Goal: Task Accomplishment & Management: Manage account settings

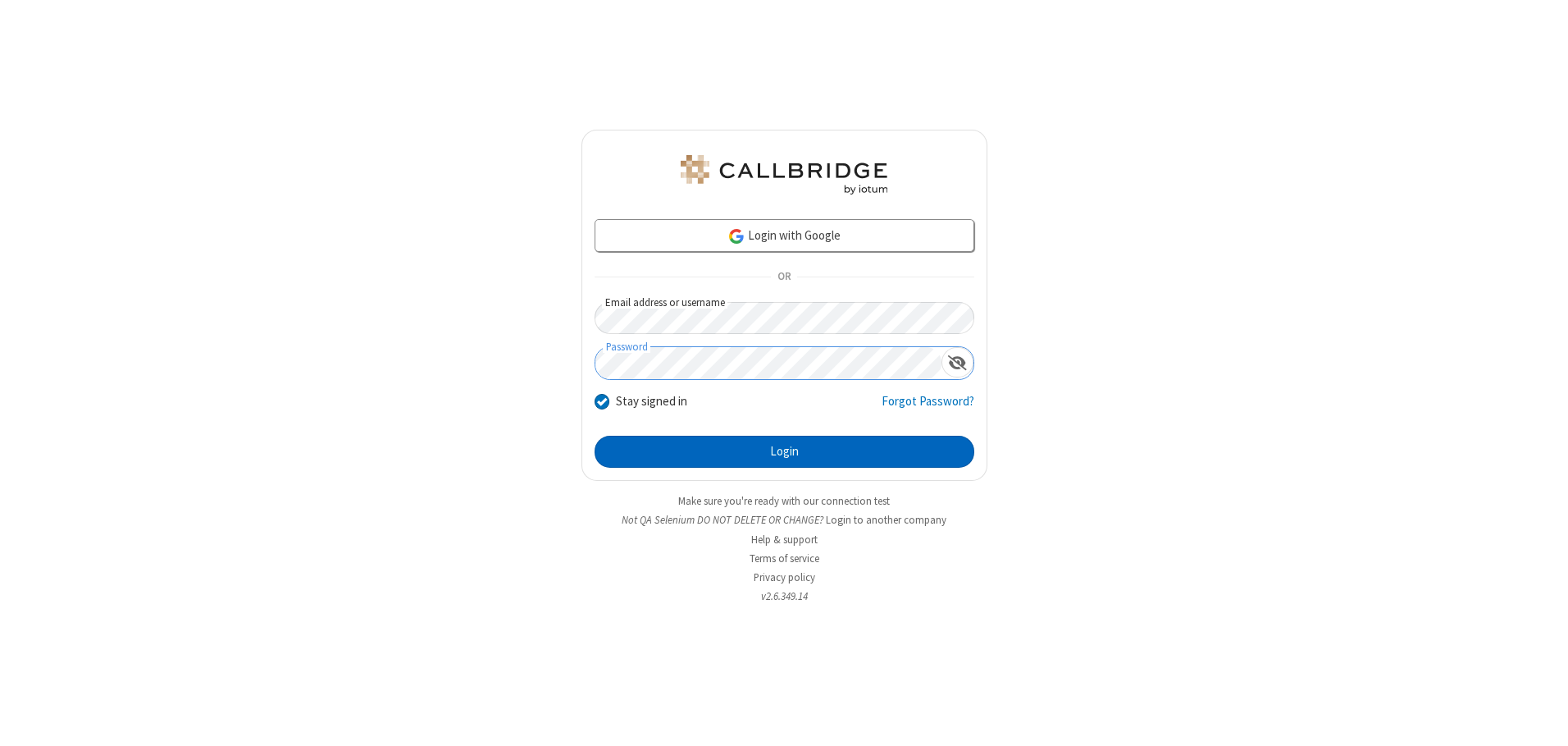
click at [784, 451] on button "Login" at bounding box center [784, 452] width 380 height 32
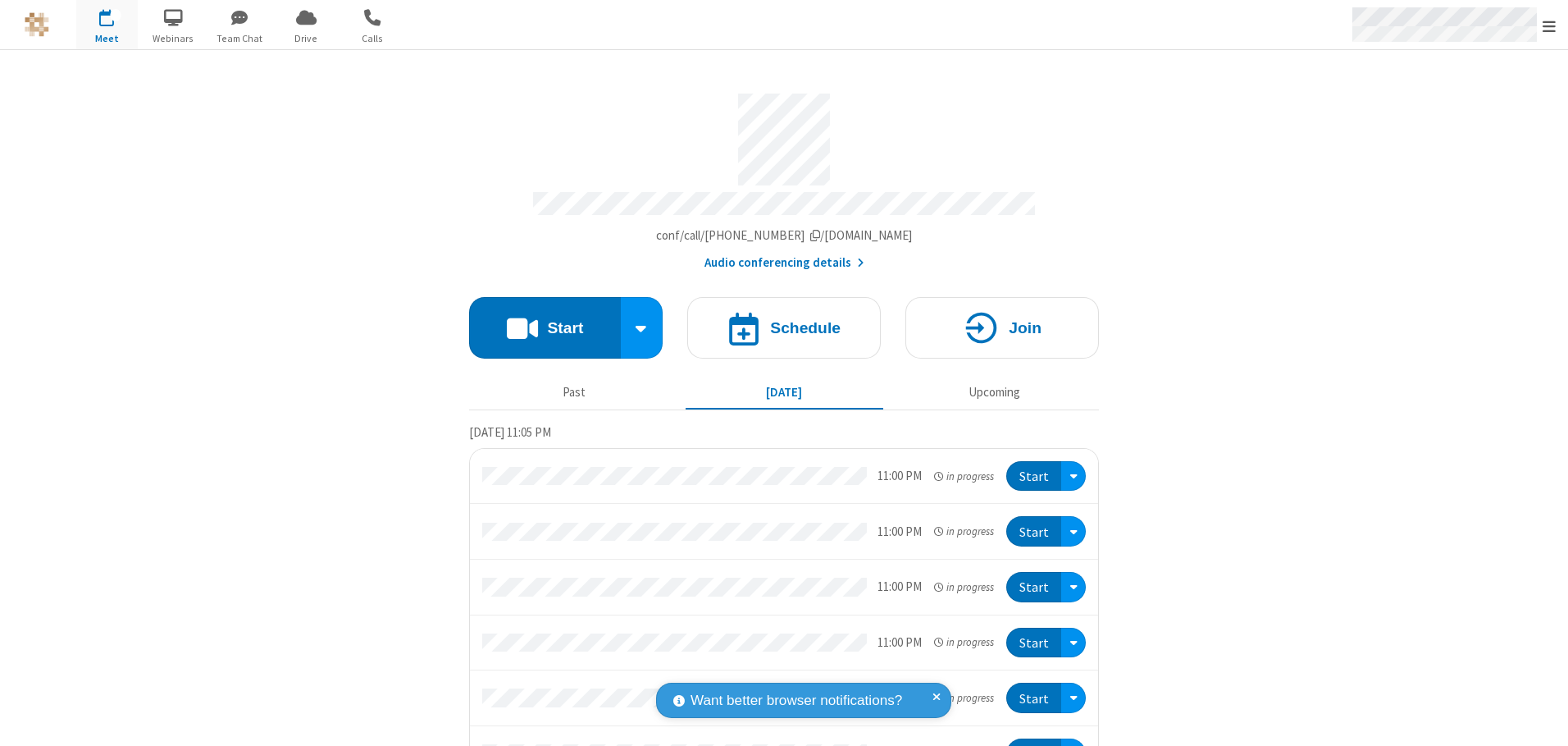
click at [1549, 25] on span "Open menu" at bounding box center [1549, 26] width 14 height 16
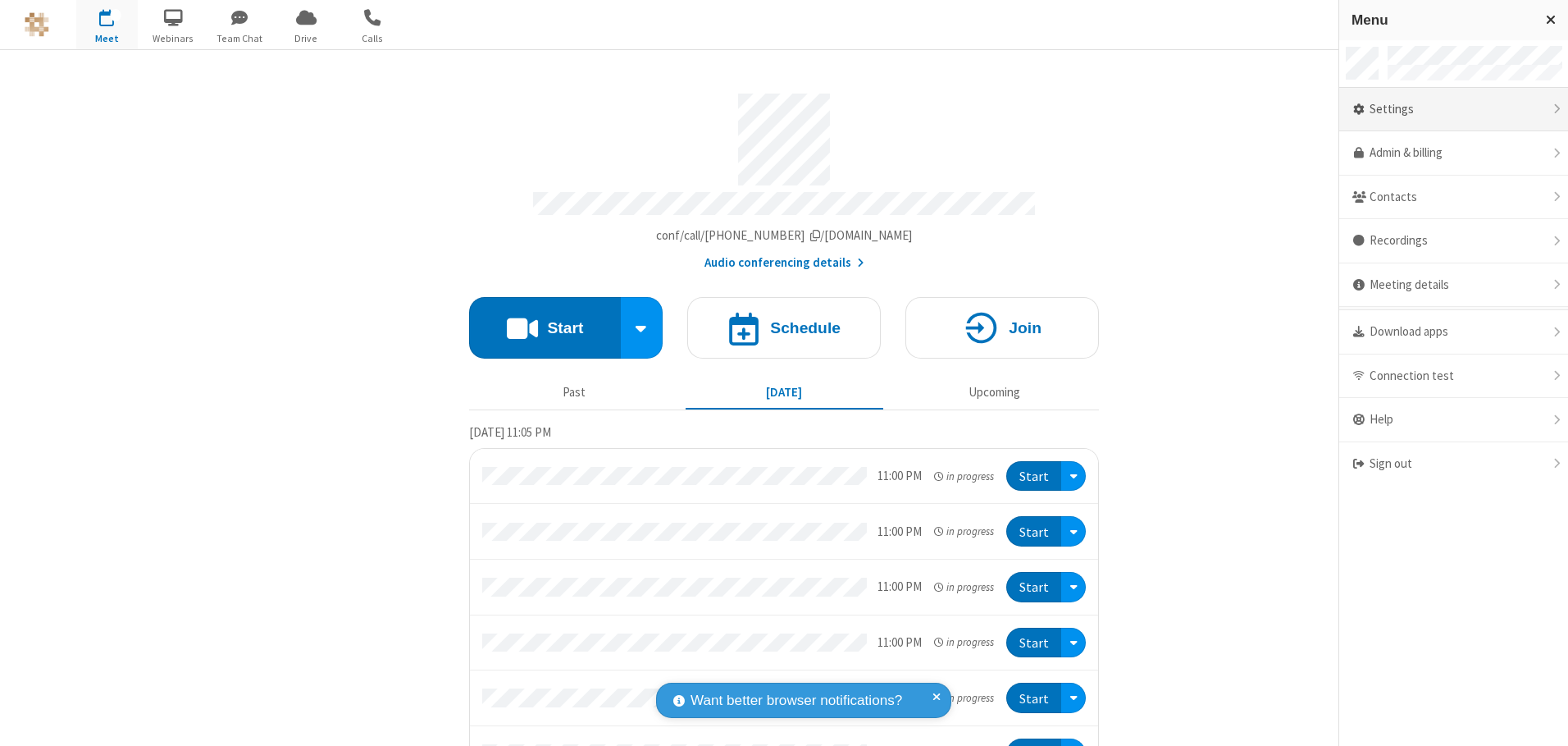
click at [1453, 109] on div "Settings" at bounding box center [1453, 109] width 229 height 44
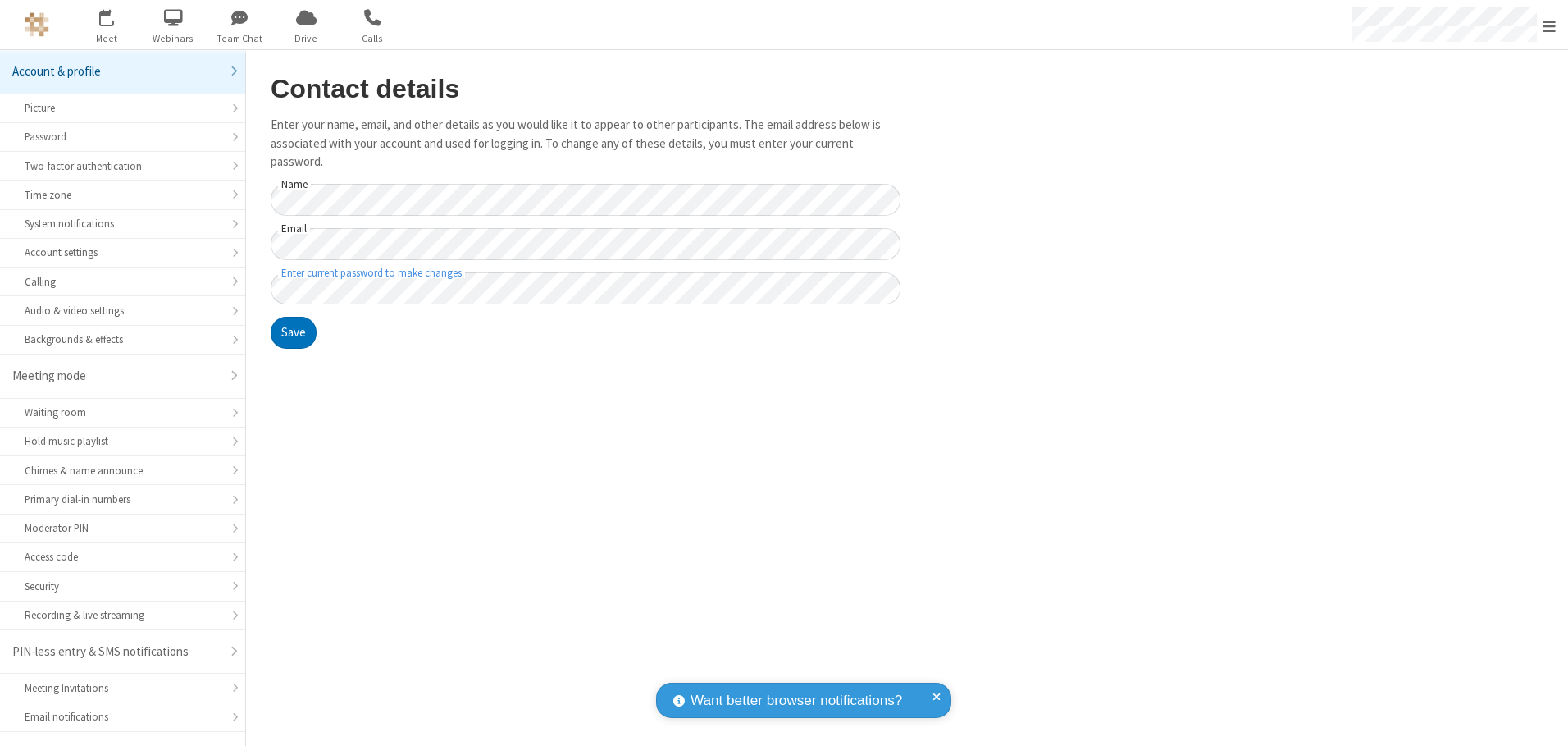
scroll to position [29, 0]
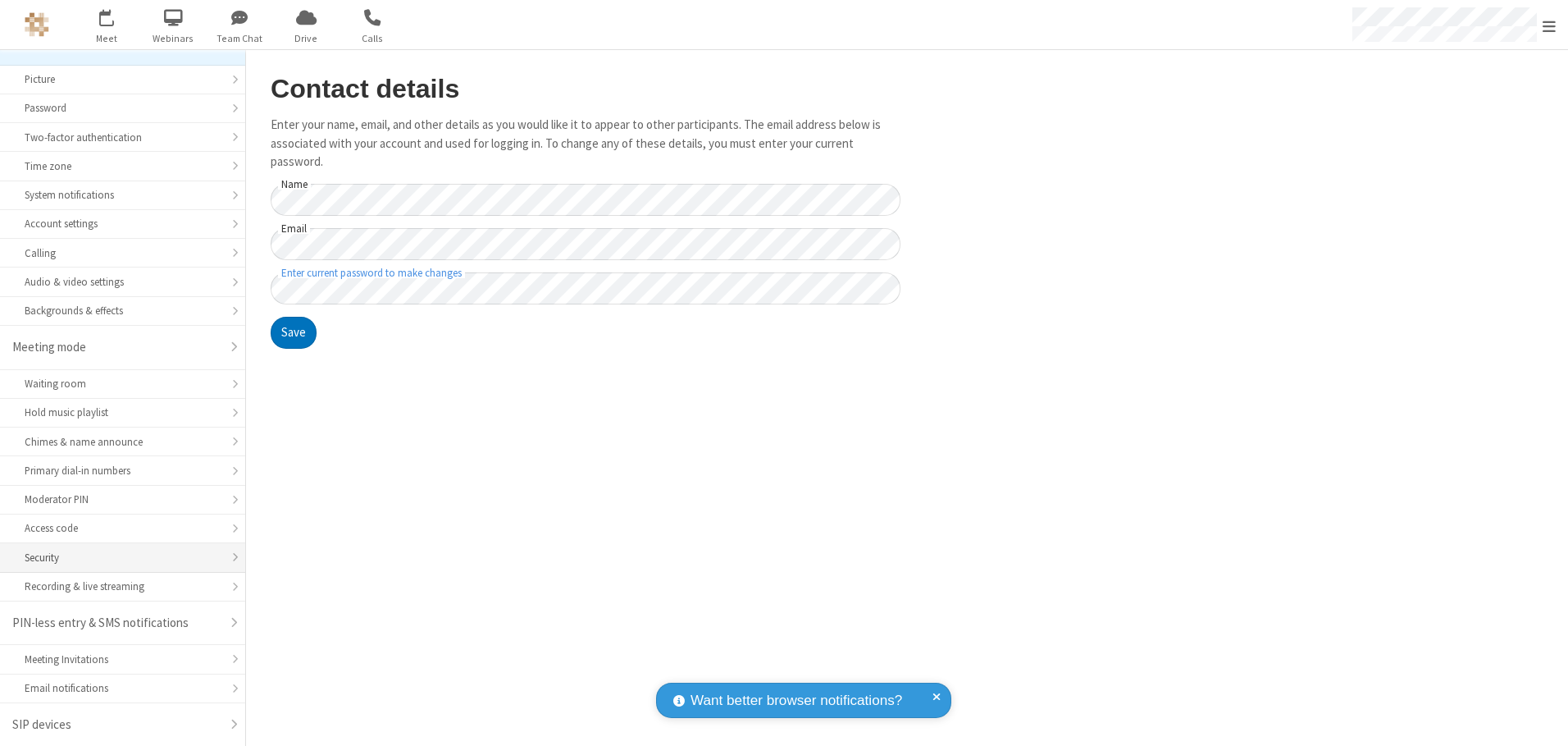
click at [116, 557] on div "Security" at bounding box center [122, 557] width 196 height 15
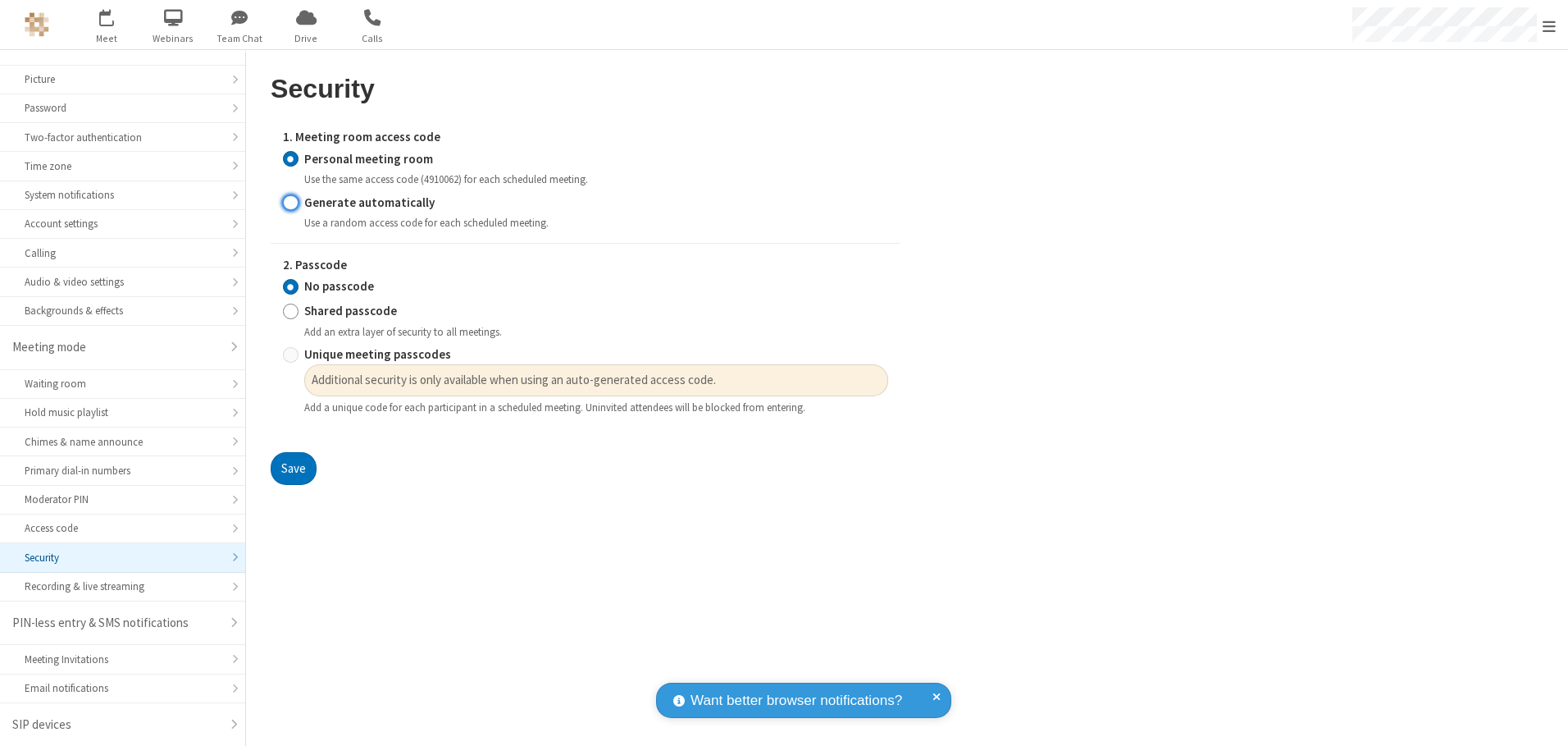
click at [290, 202] on input "Generate automatically" at bounding box center [290, 202] width 15 height 17
radio input "true"
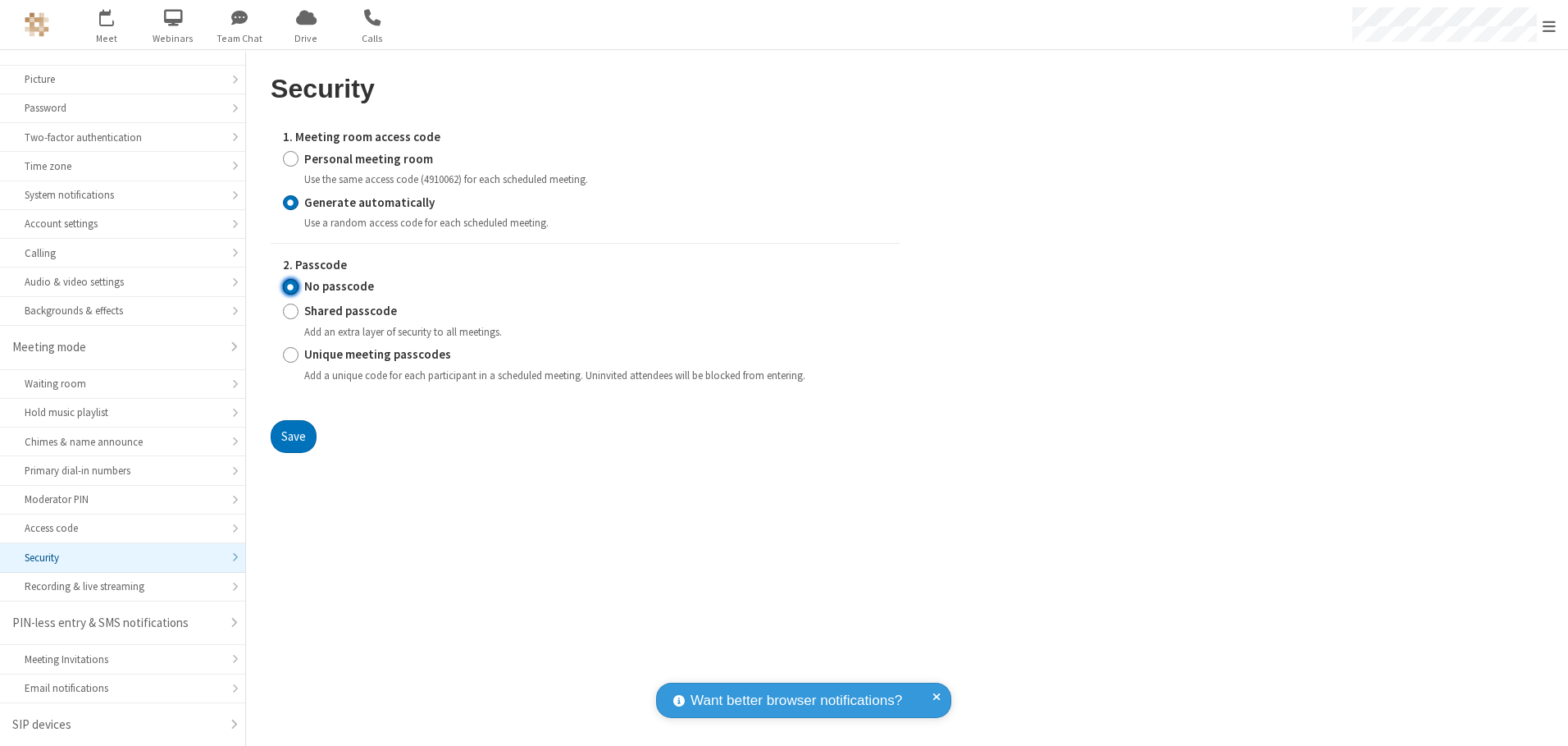
click at [290, 286] on input "No passcode" at bounding box center [290, 286] width 15 height 17
click at [293, 436] on button "Save" at bounding box center [293, 437] width 46 height 32
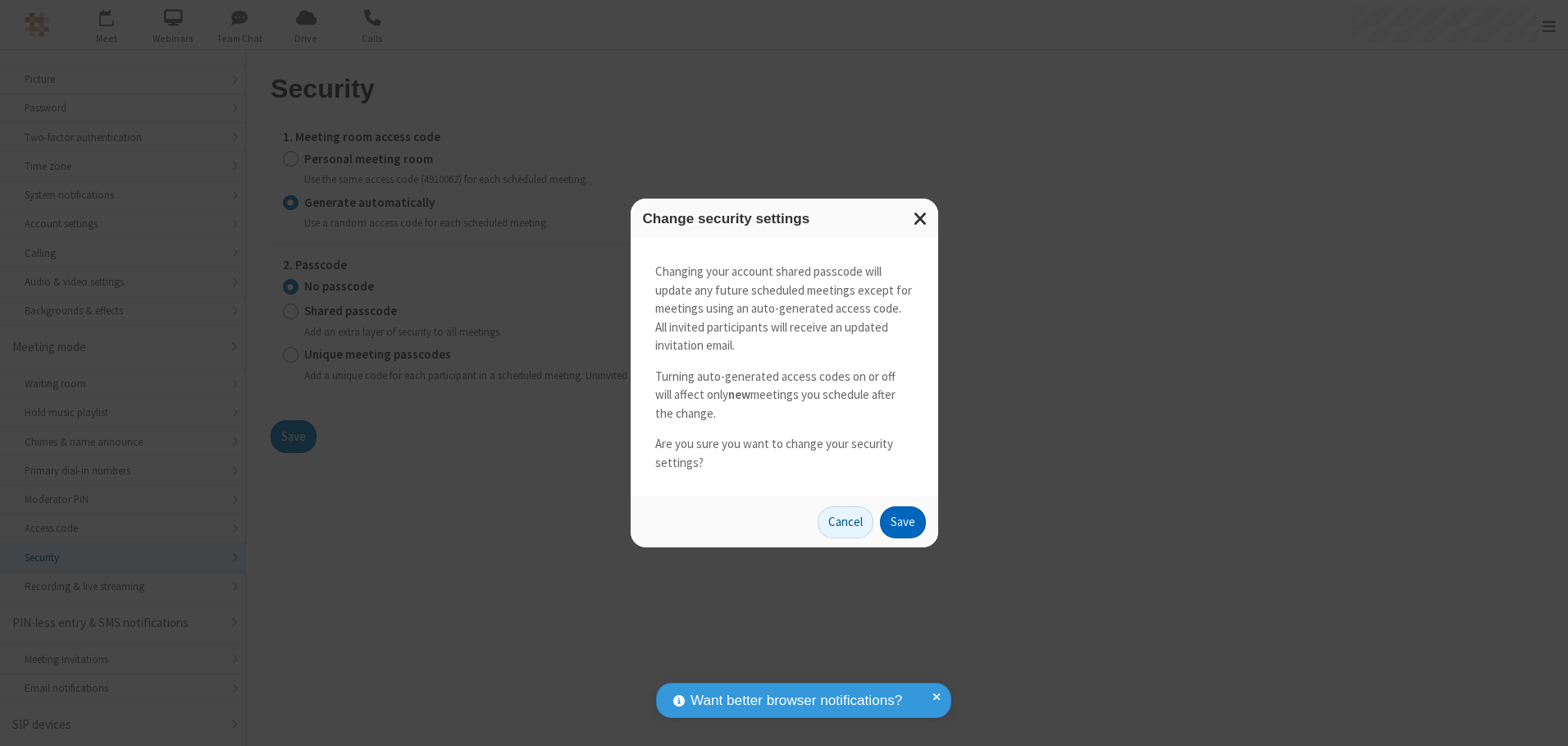
click at [902, 521] on button "Save" at bounding box center [903, 522] width 46 height 32
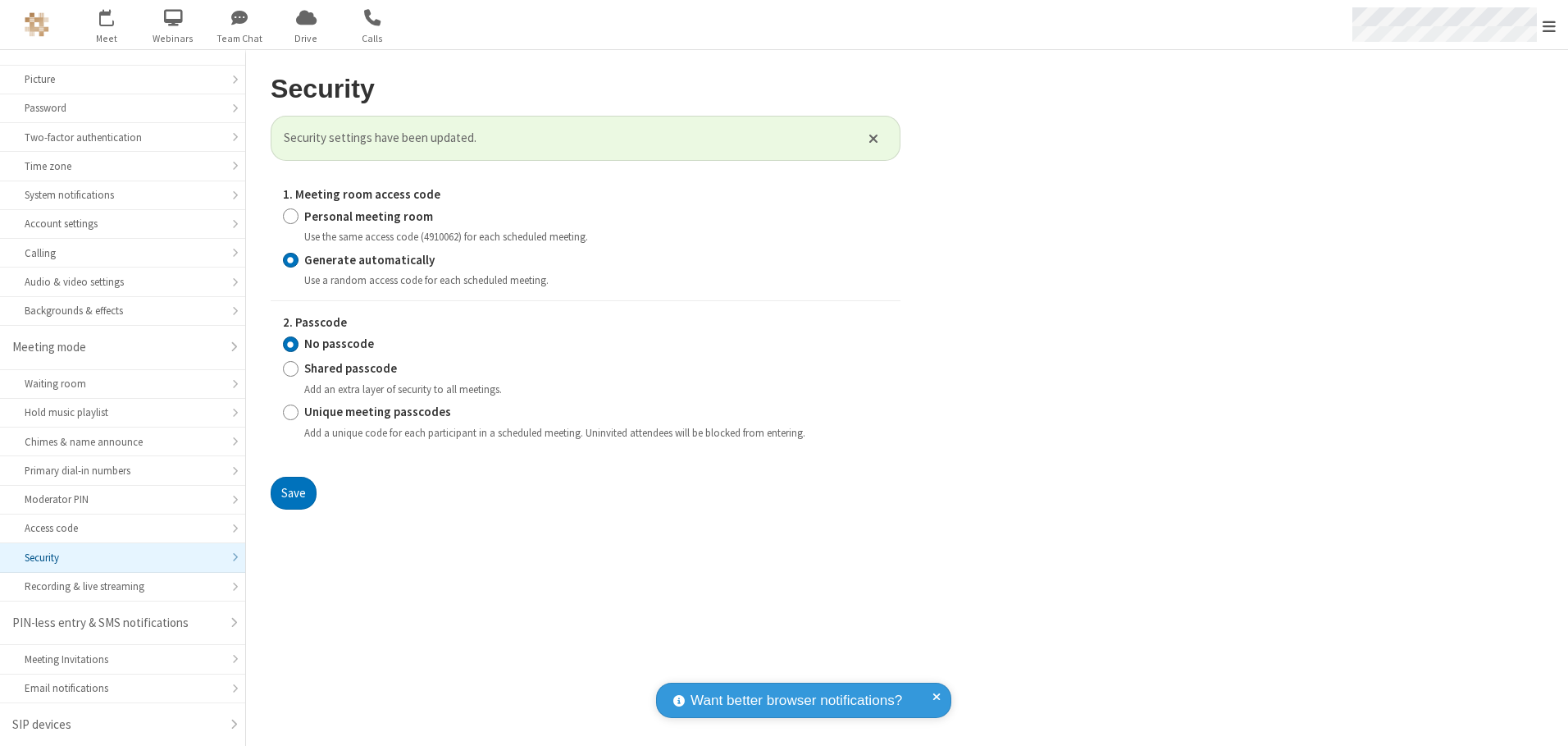
click at [1549, 25] on span "Open menu" at bounding box center [1549, 26] width 14 height 16
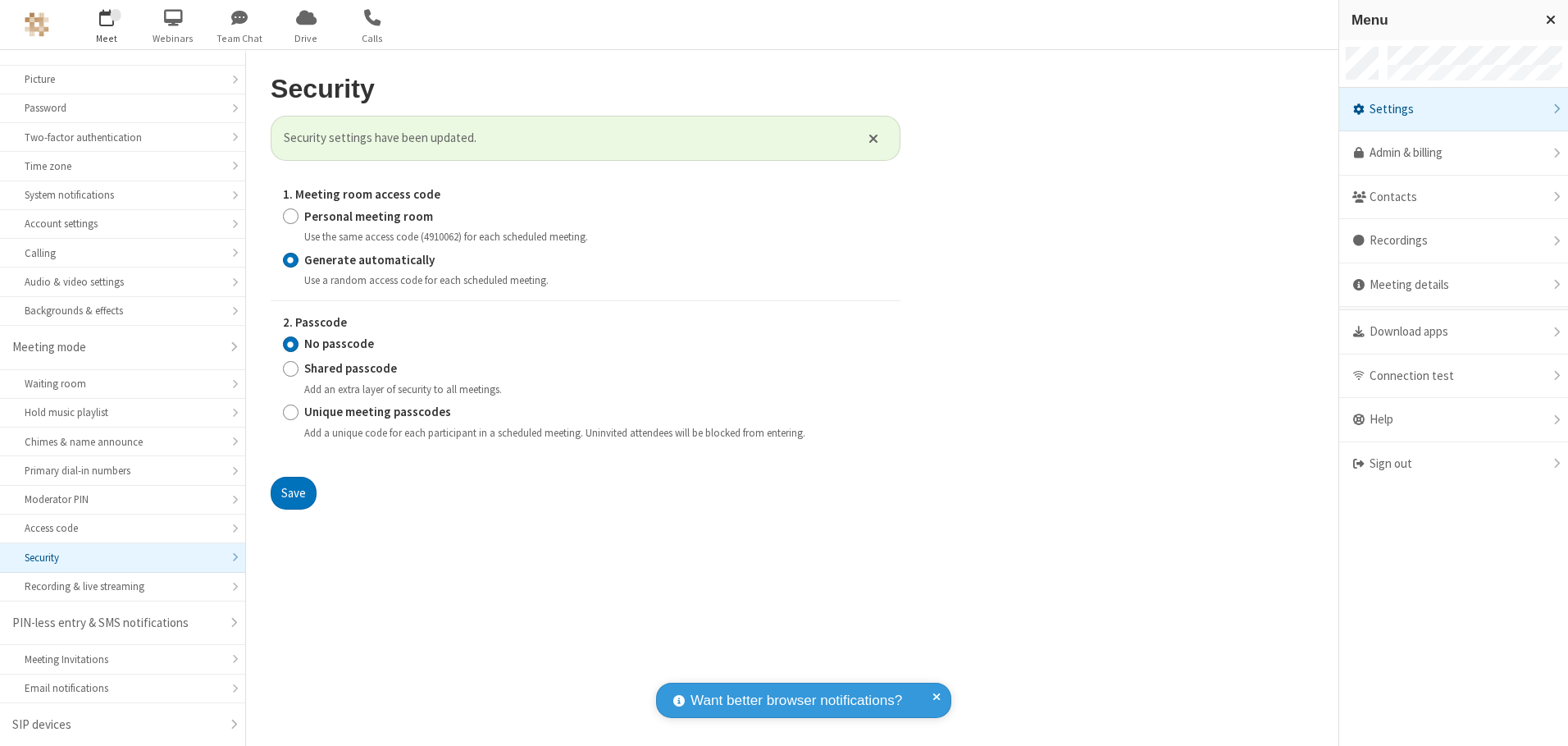
click at [106, 24] on span "button" at bounding box center [107, 17] width 61 height 28
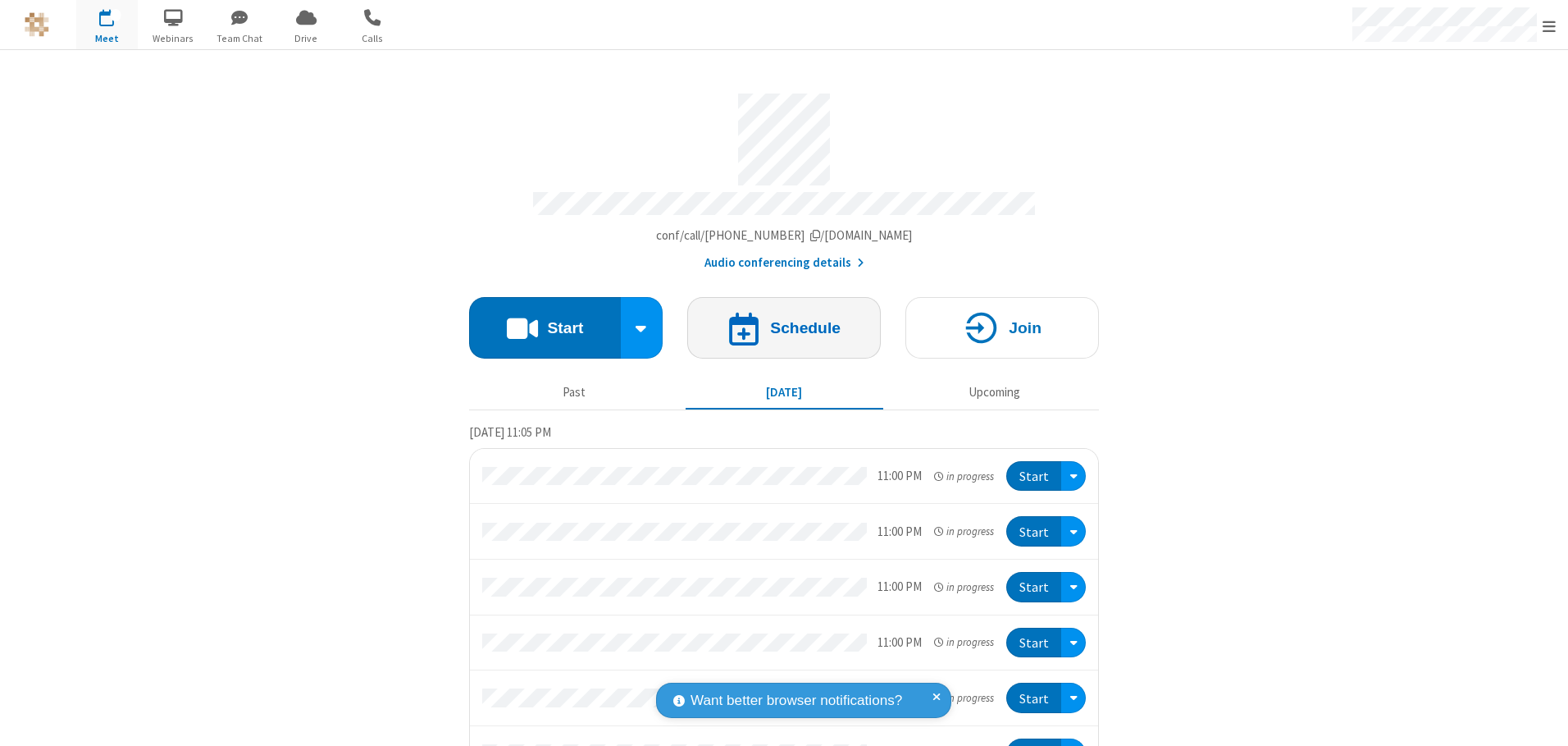
click at [777, 322] on h4 "Schedule" at bounding box center [805, 327] width 70 height 15
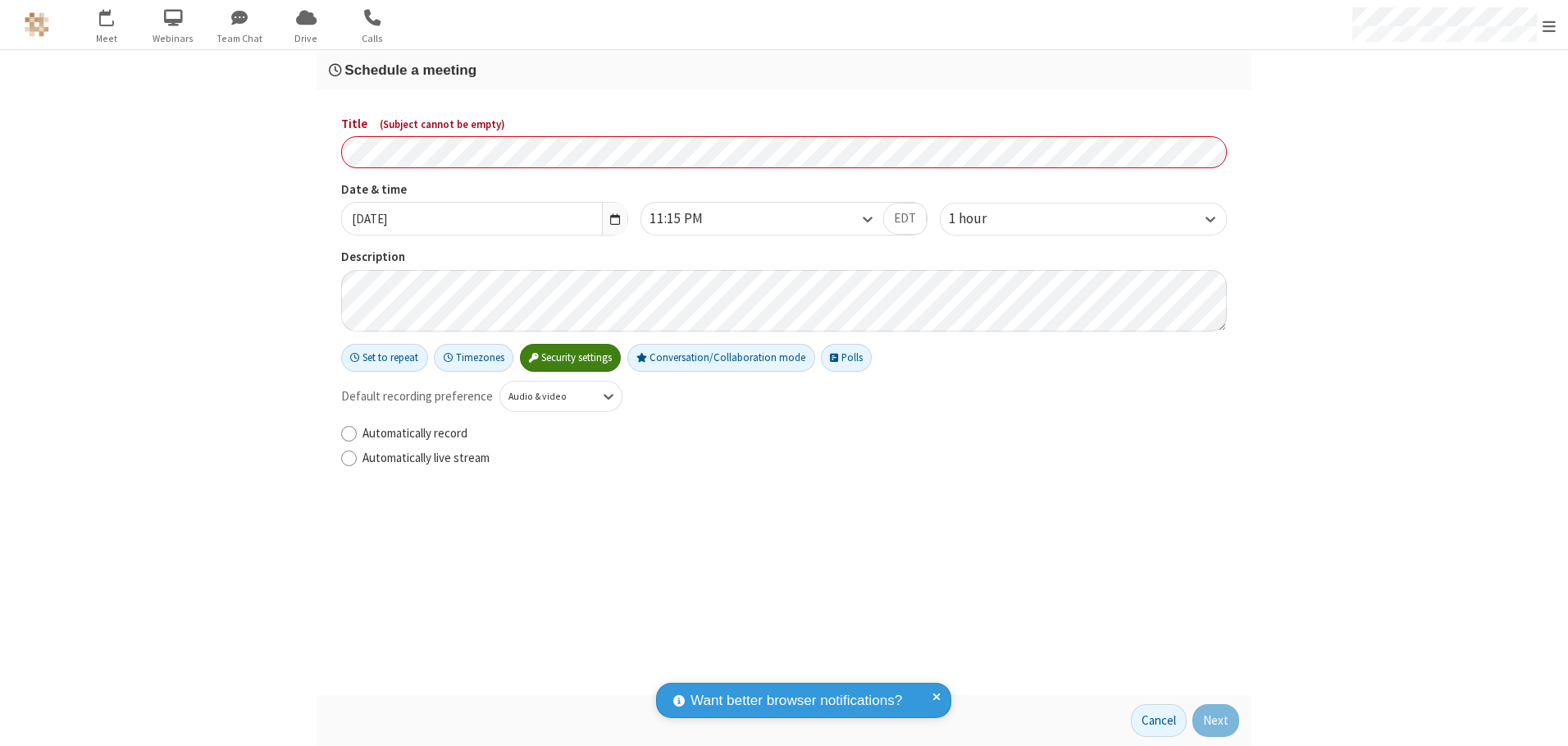
click at [784, 69] on h3 "Schedule a meeting" at bounding box center [784, 69] width 911 height 15
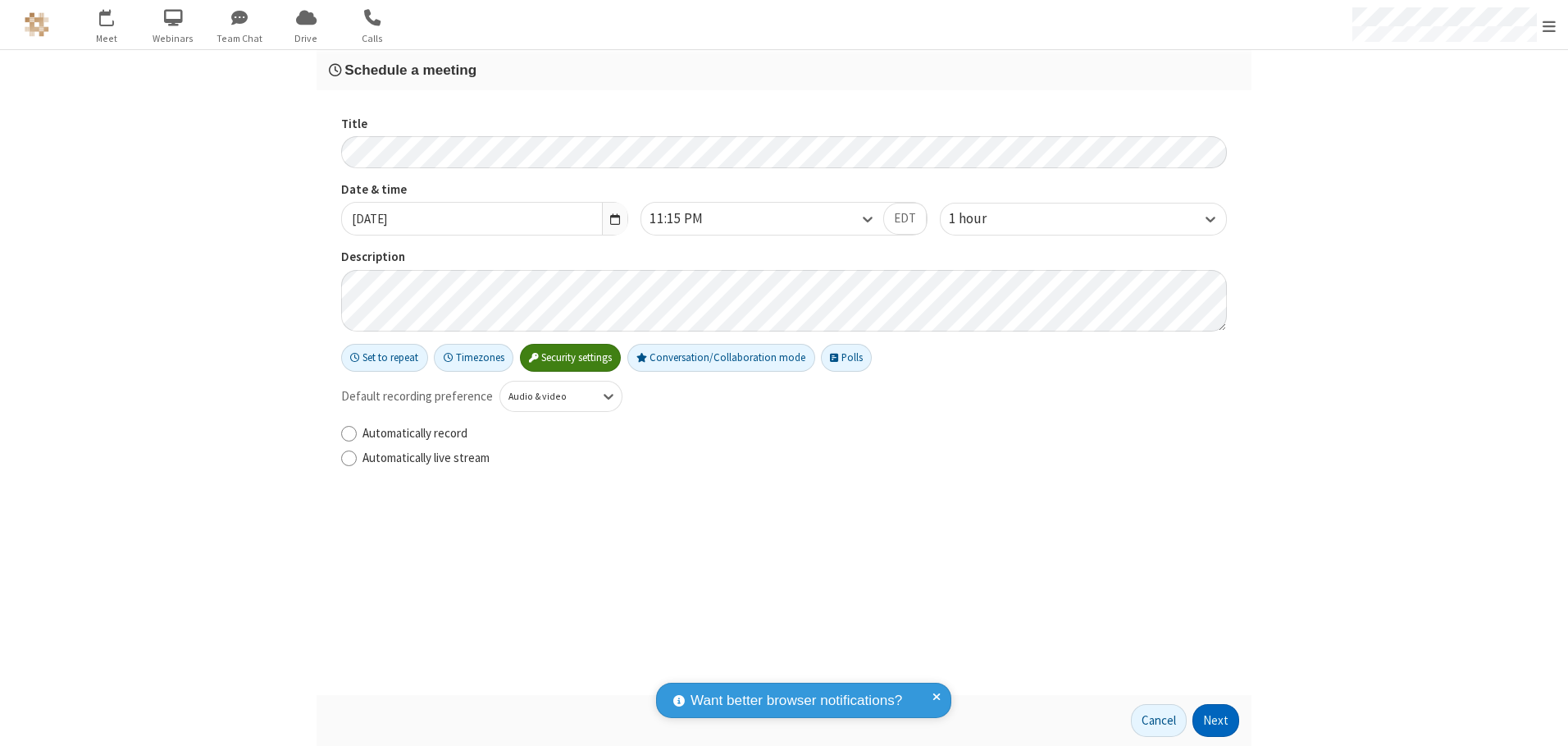
click at [1216, 721] on button "Next" at bounding box center [1215, 720] width 47 height 32
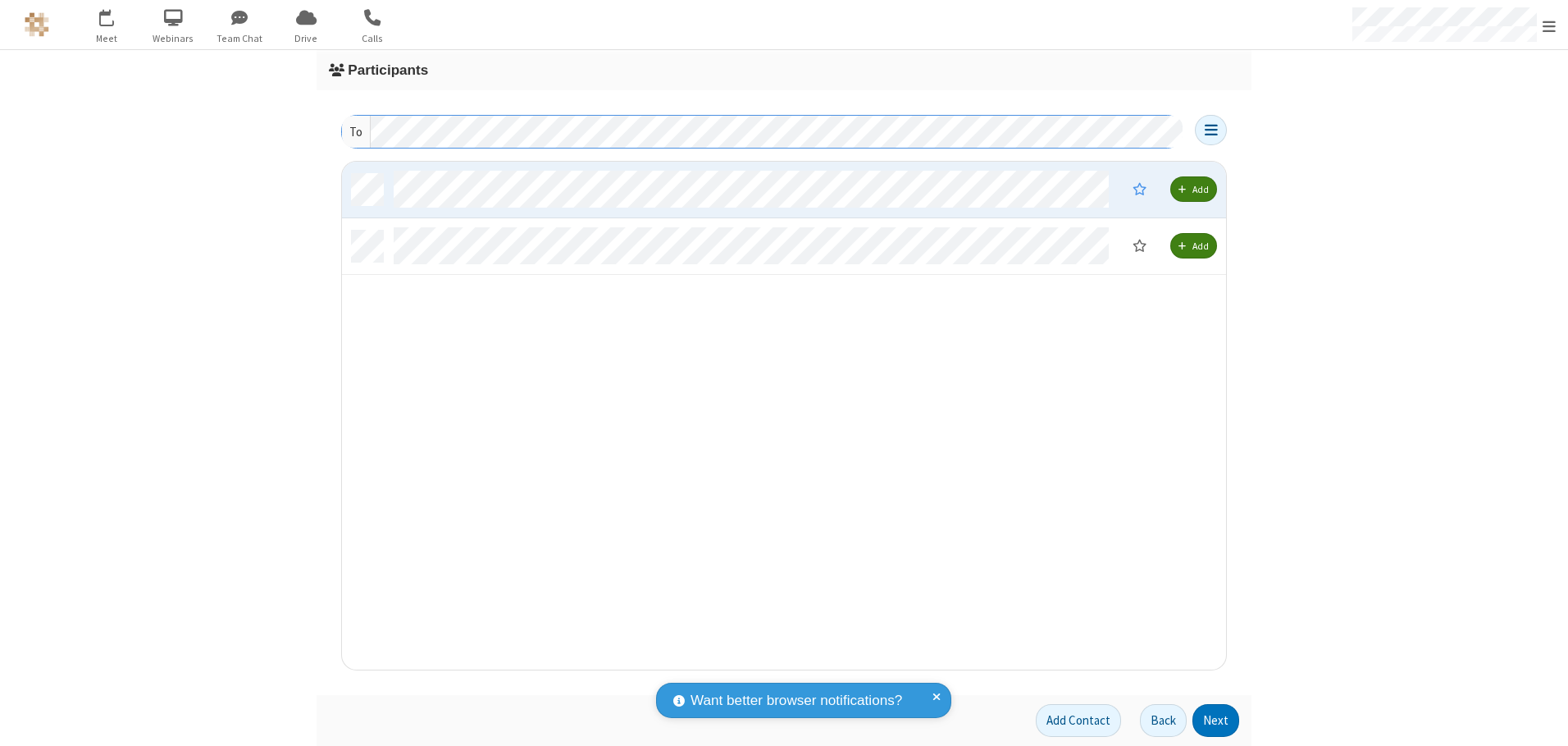
scroll to position [495, 872]
click at [1216, 721] on button "Next" at bounding box center [1215, 720] width 47 height 32
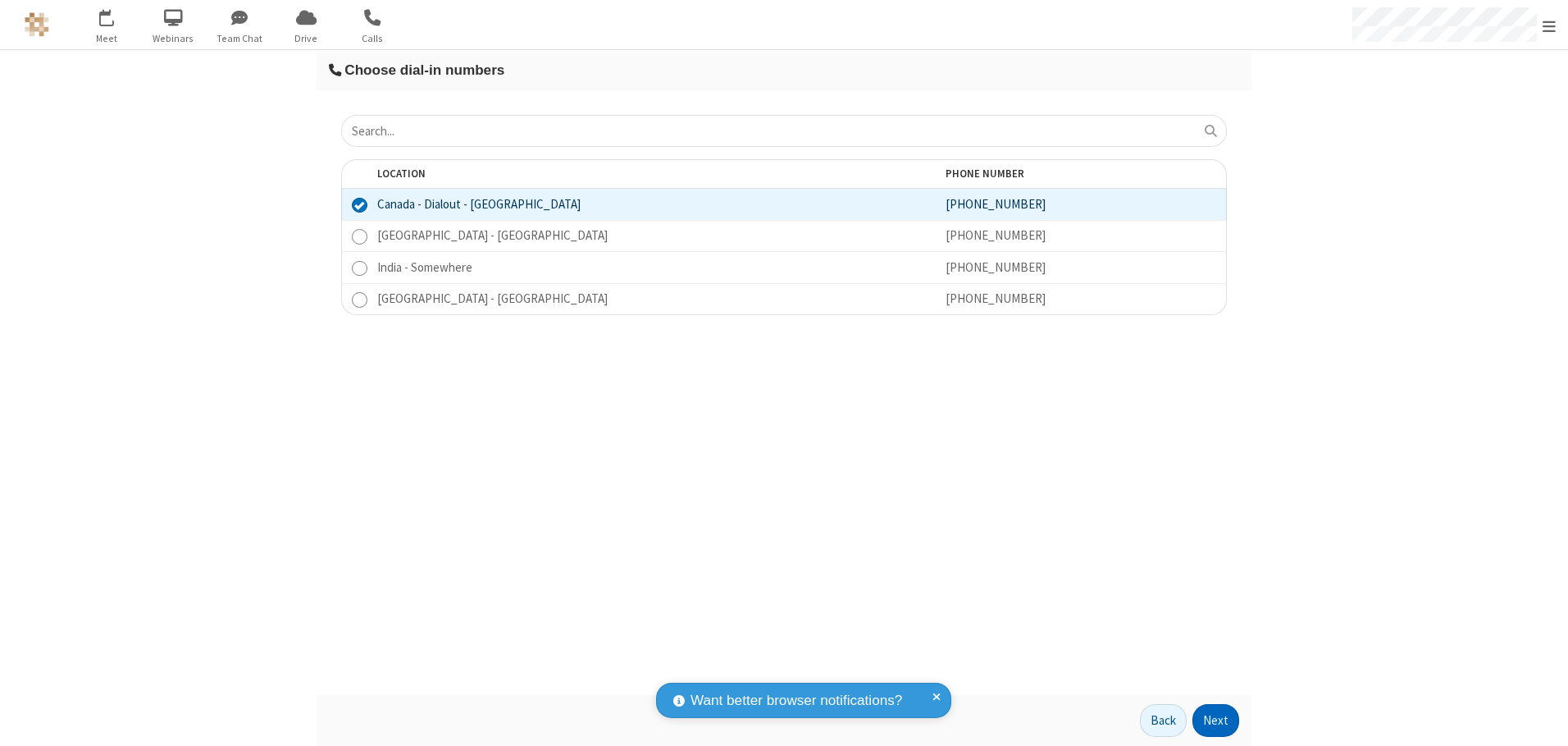
click at [1216, 721] on button "Next" at bounding box center [1215, 720] width 47 height 32
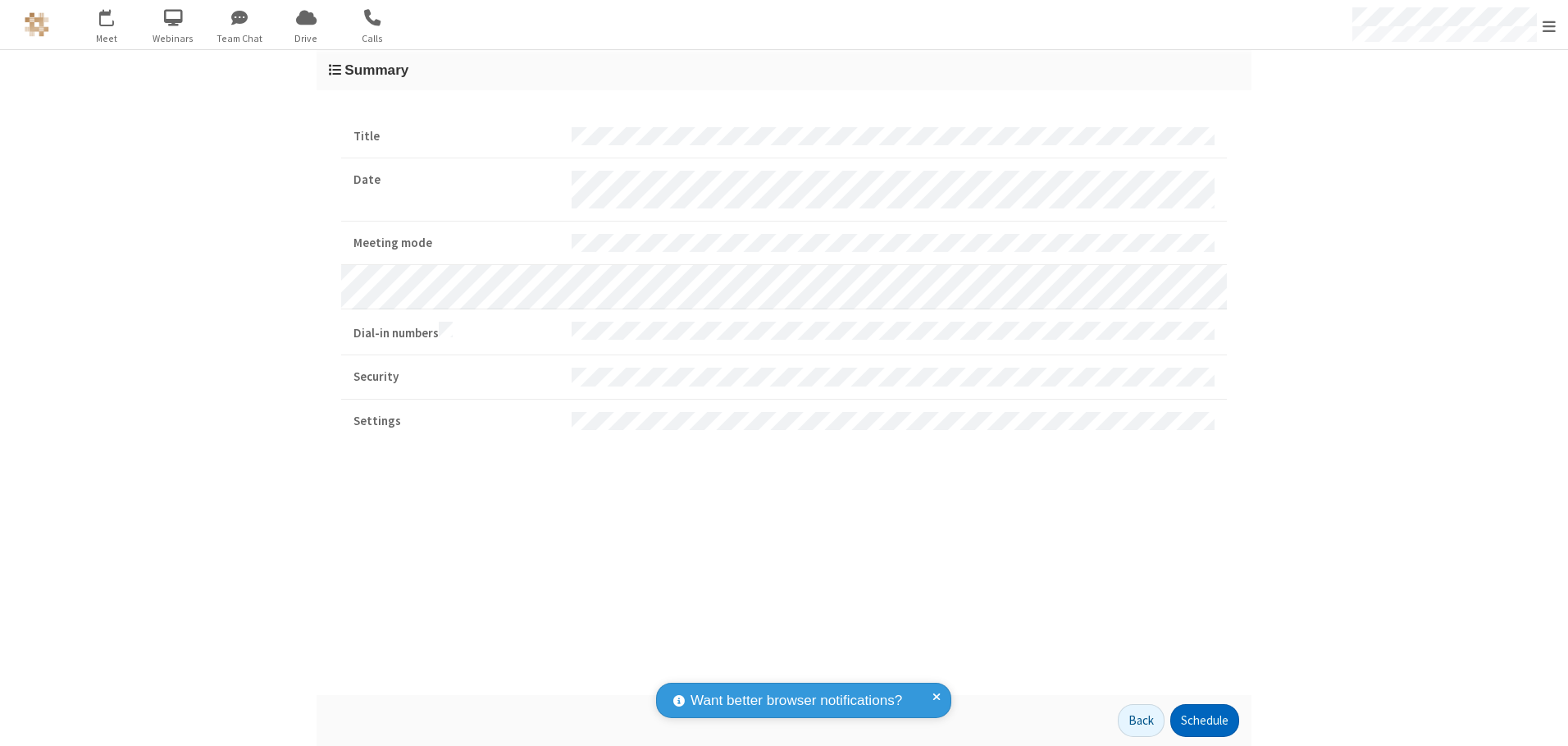
click at [1204, 721] on button "Schedule" at bounding box center [1205, 720] width 69 height 32
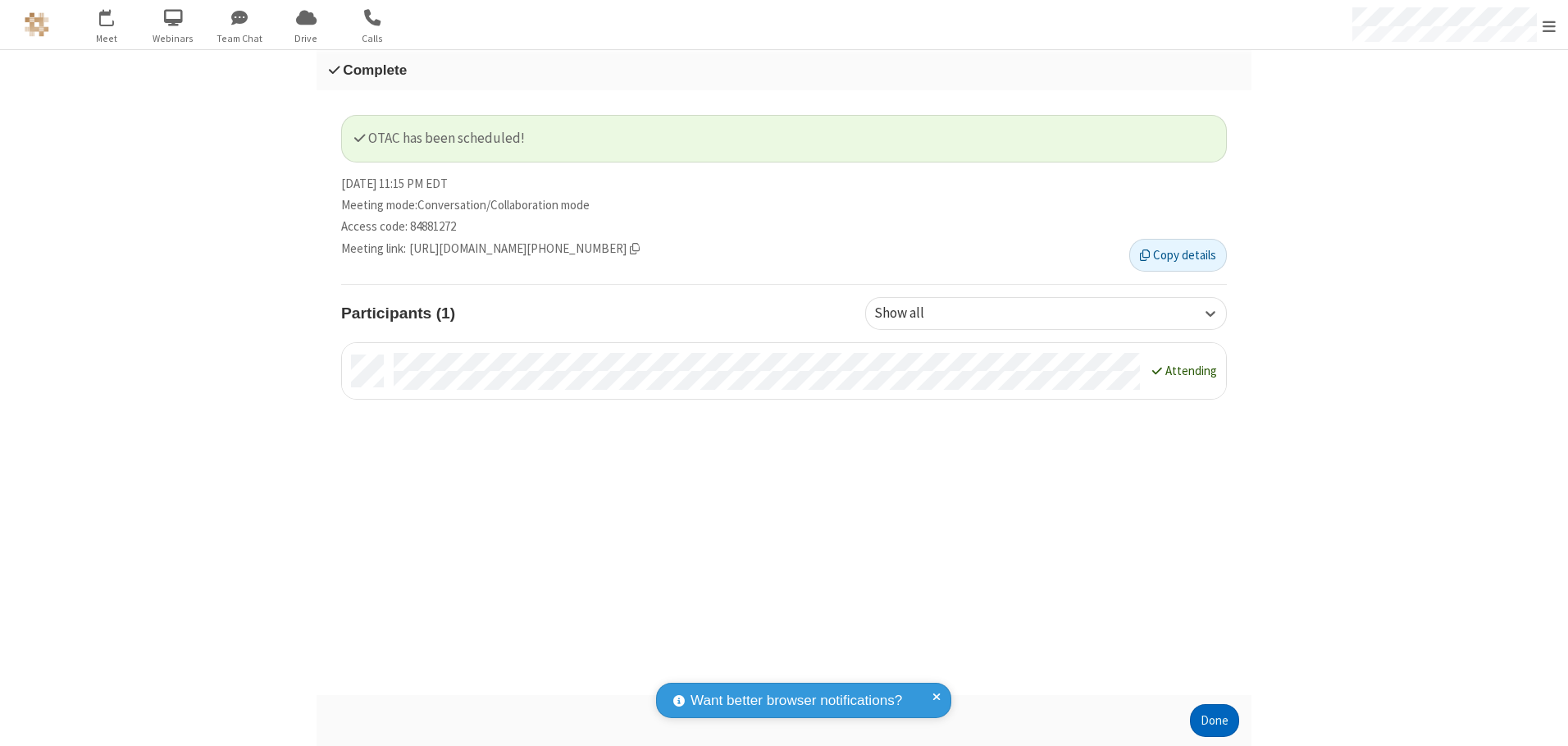
click at [1215, 721] on button "Done" at bounding box center [1215, 720] width 50 height 32
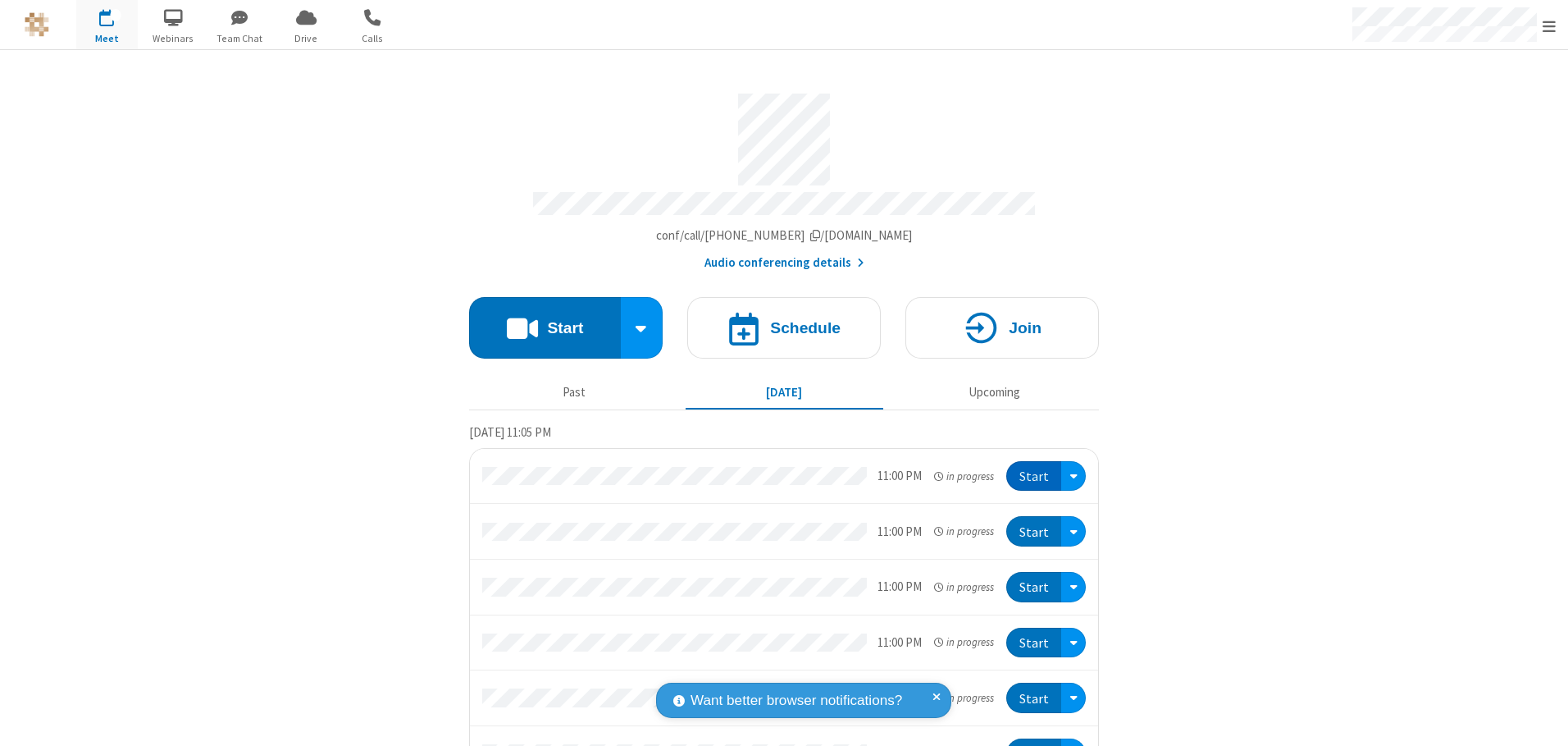
click at [1028, 470] on button "Start" at bounding box center [1033, 476] width 55 height 31
click at [1549, 25] on span "Open menu" at bounding box center [1549, 26] width 14 height 16
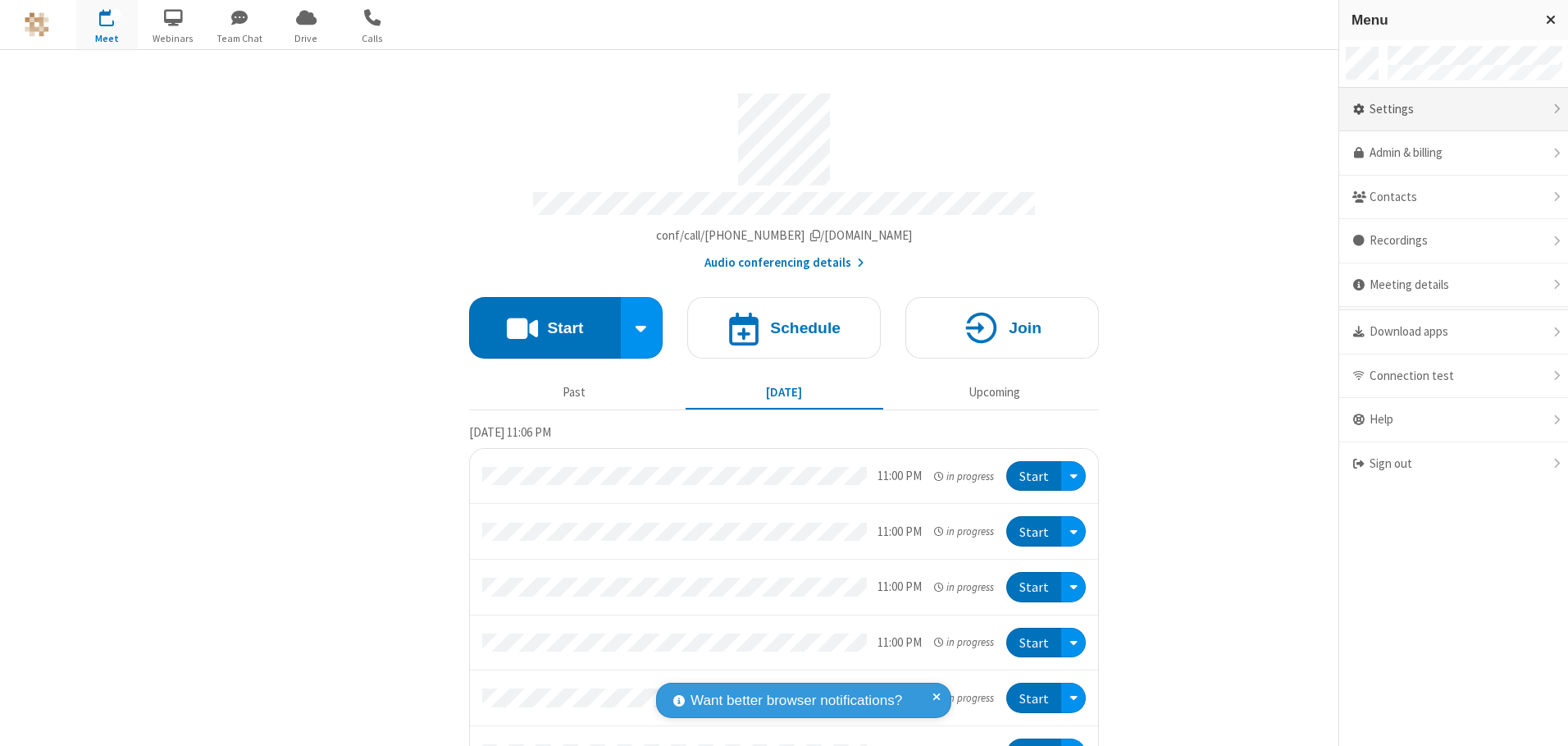
click at [1453, 109] on div "Settings" at bounding box center [1453, 109] width 229 height 44
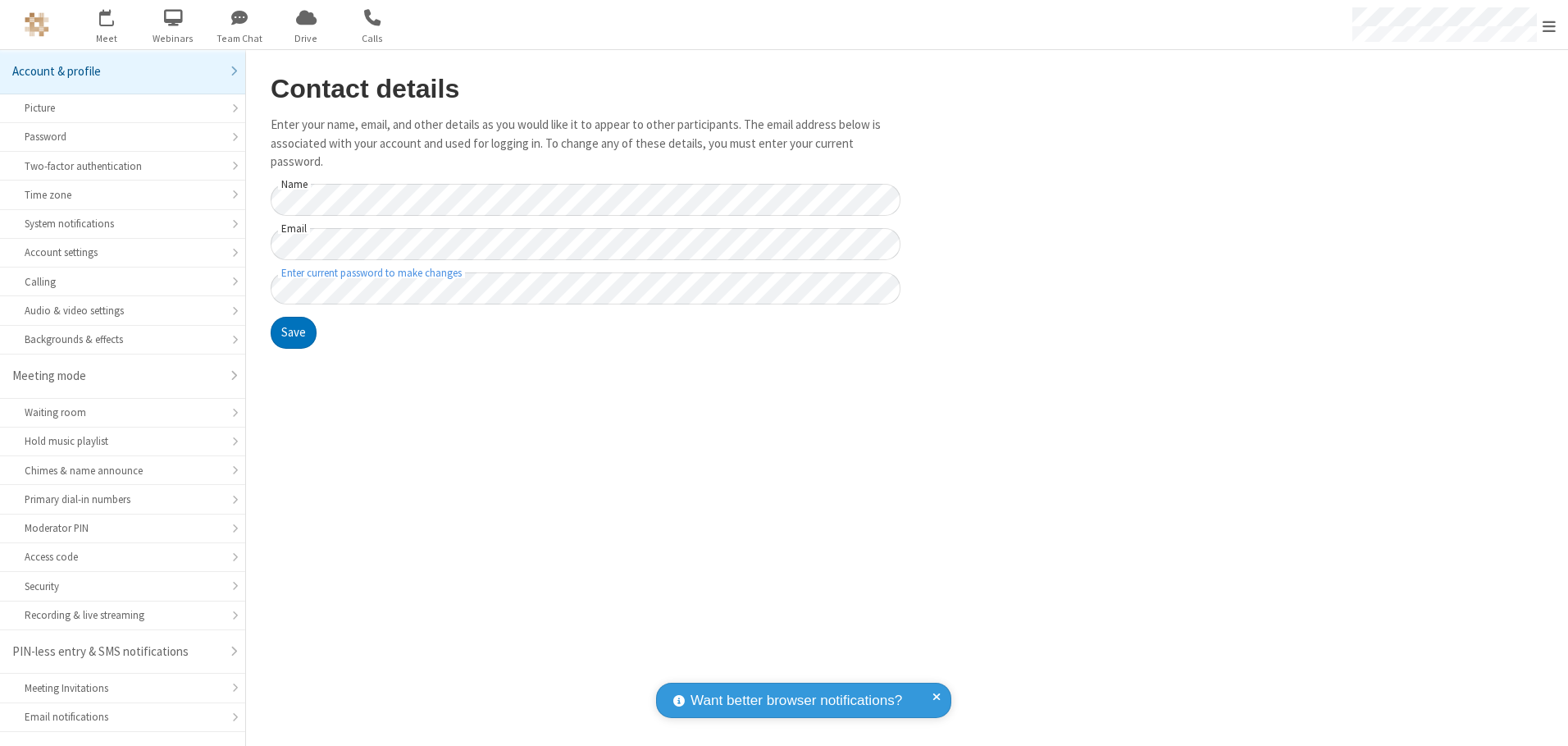
scroll to position [29, 0]
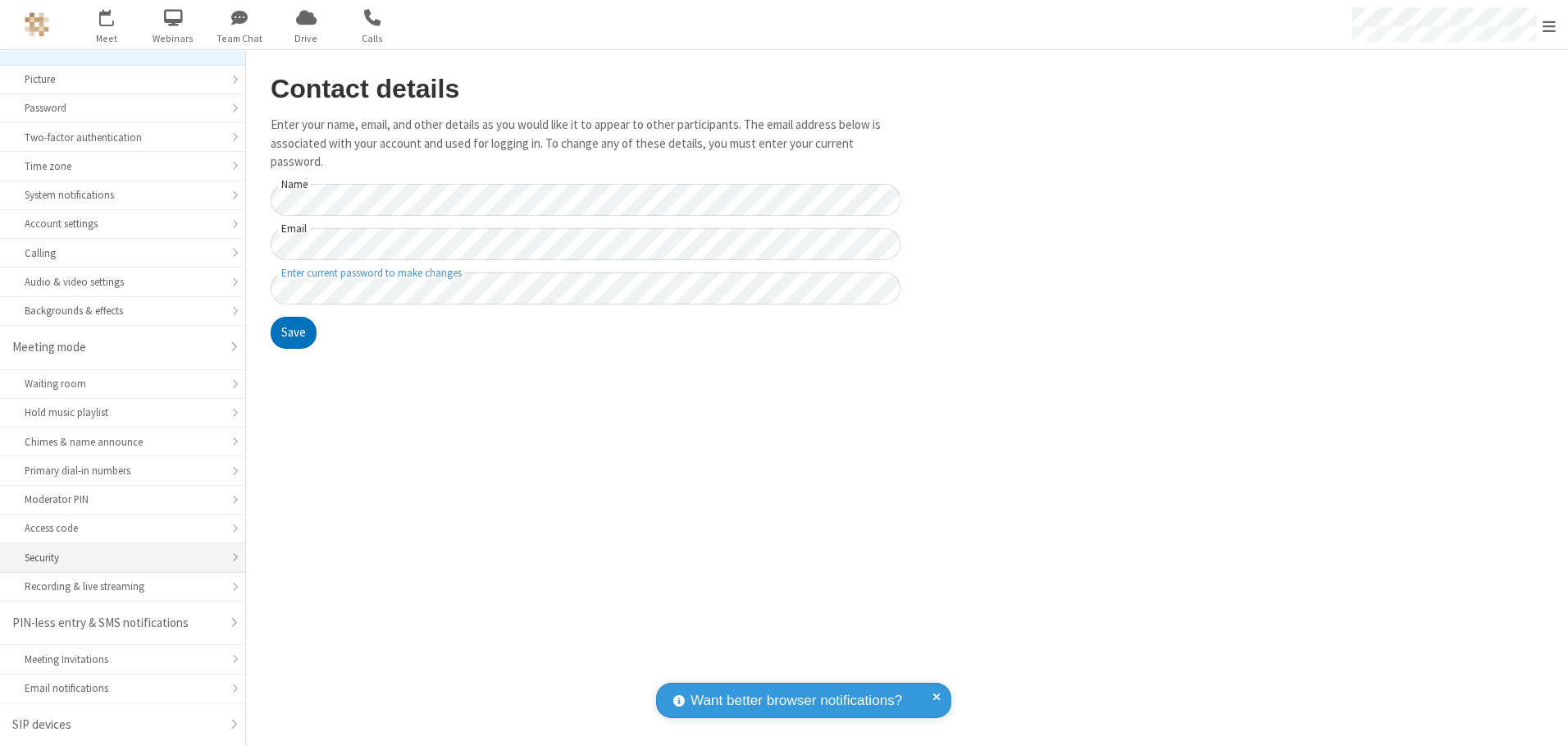
click at [116, 557] on div "Security" at bounding box center [122, 557] width 196 height 15
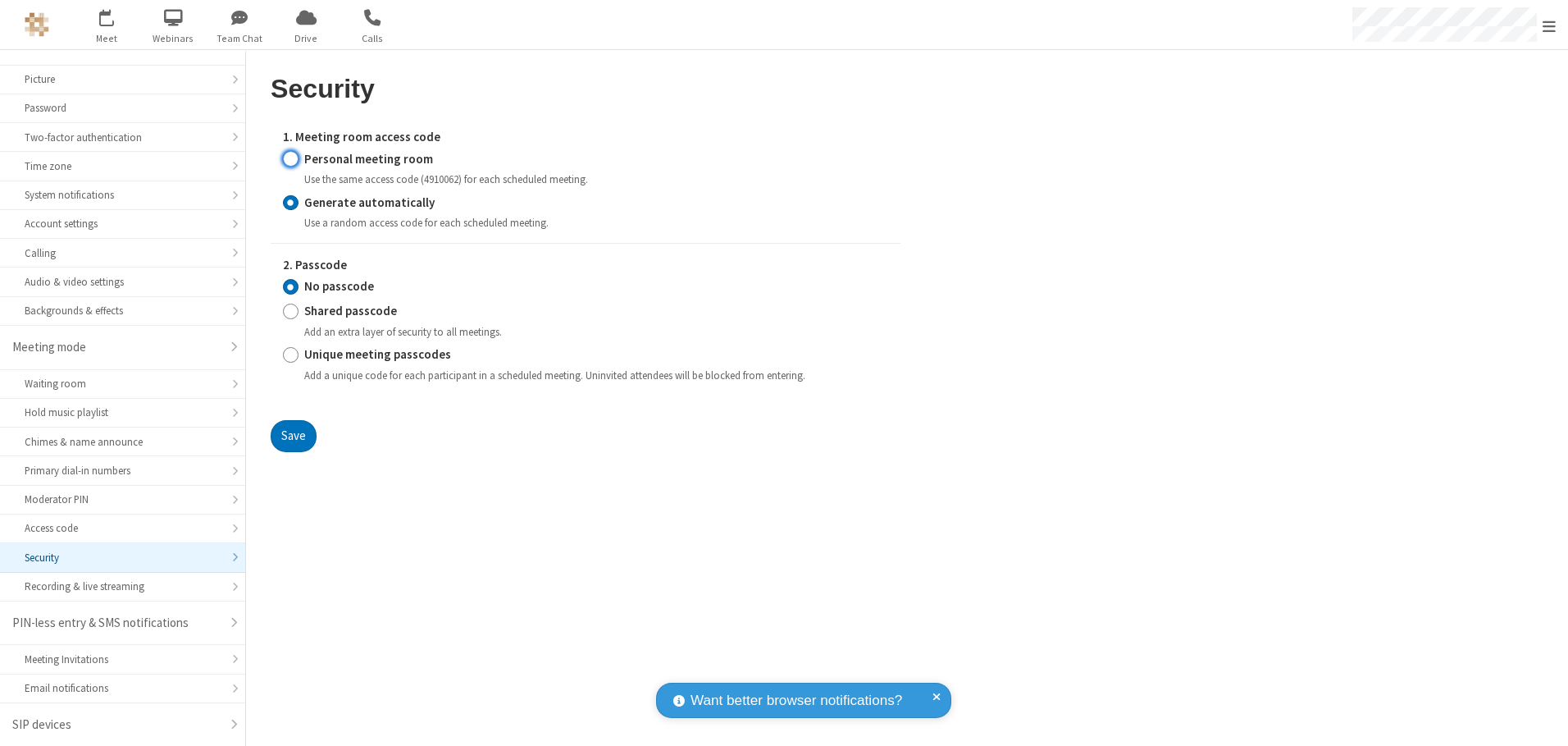
click at [290, 159] on input "Personal meeting room" at bounding box center [290, 158] width 15 height 17
radio input "true"
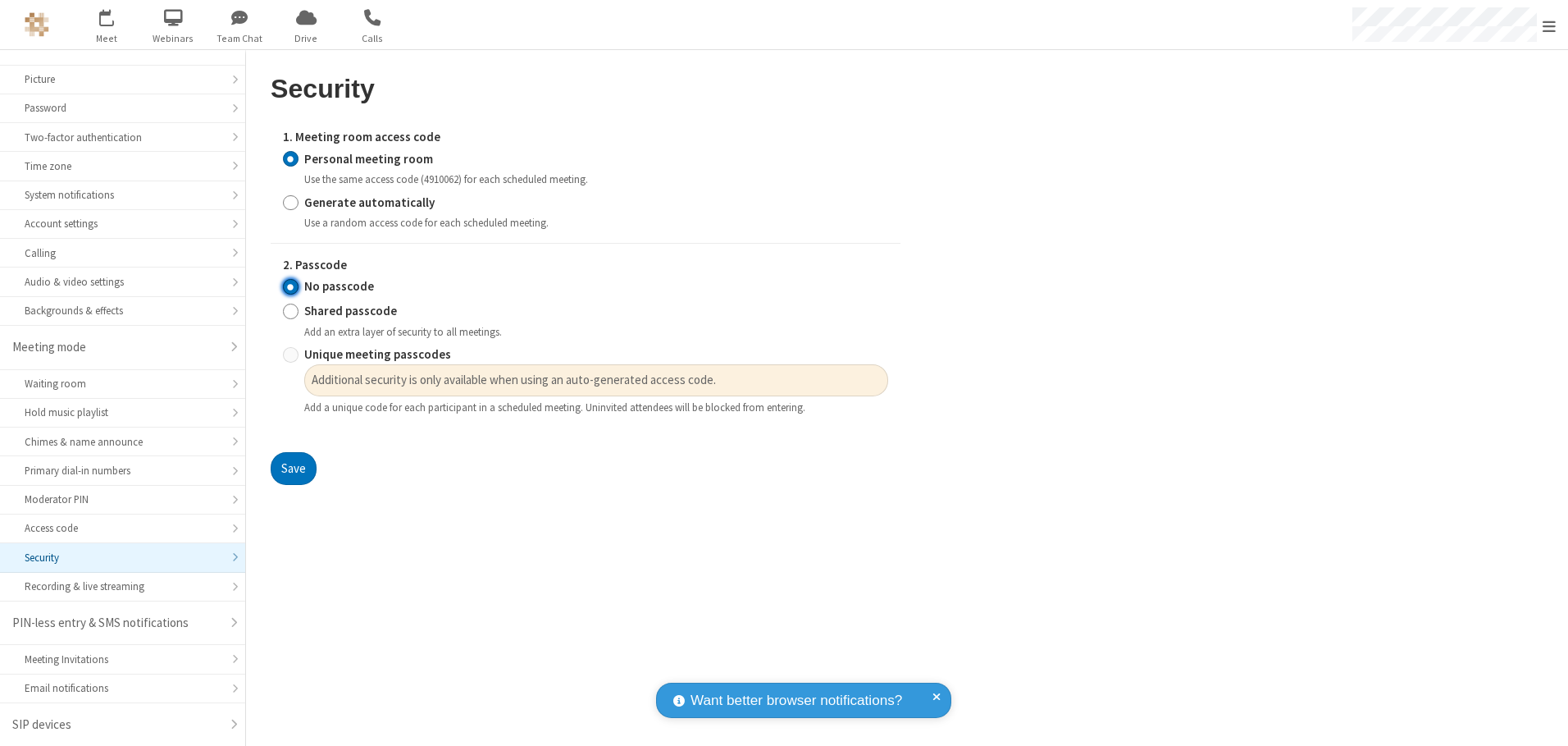
click at [290, 286] on input "No passcode" at bounding box center [290, 286] width 15 height 17
click at [293, 468] on button "Save" at bounding box center [293, 468] width 46 height 32
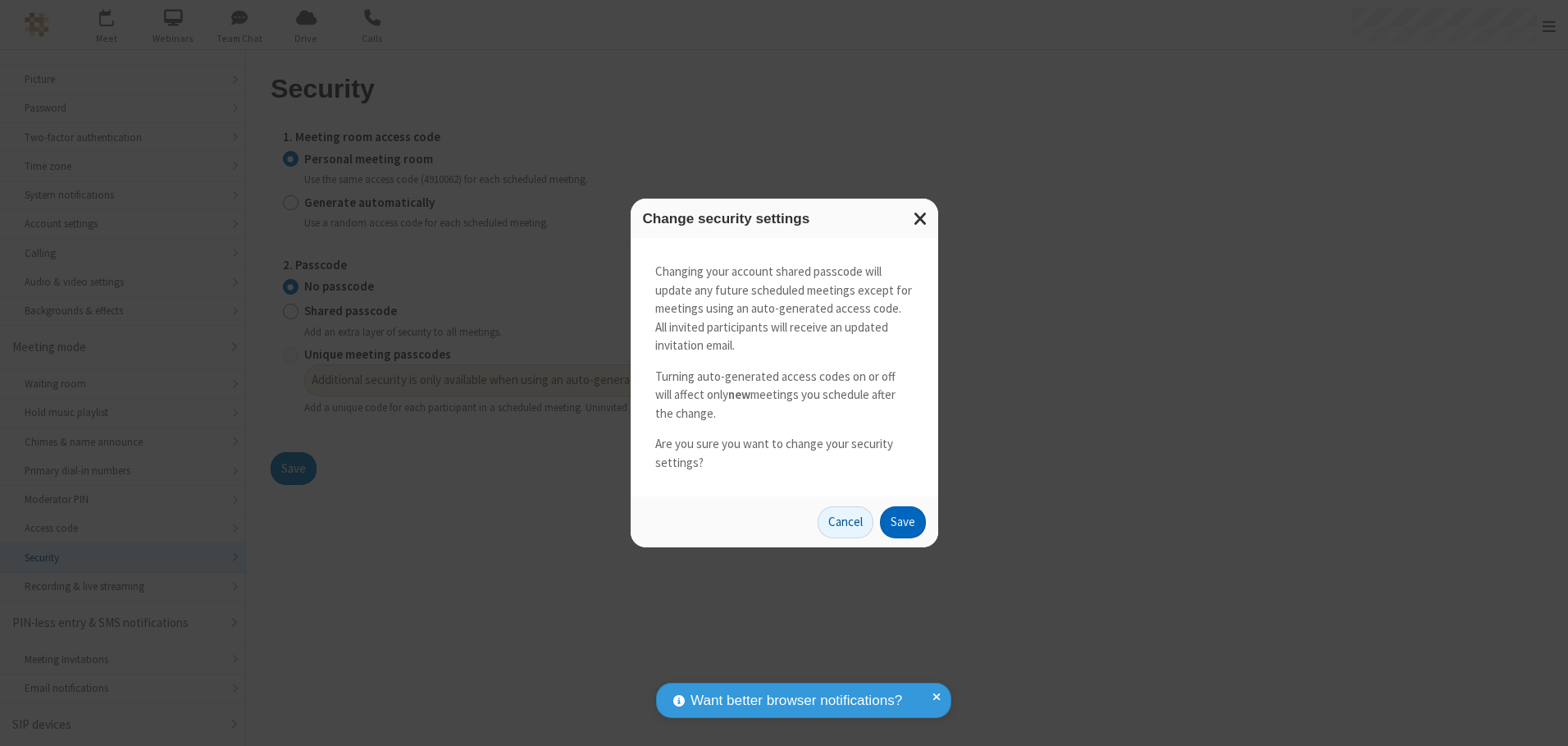
click at [902, 521] on button "Save" at bounding box center [903, 522] width 46 height 32
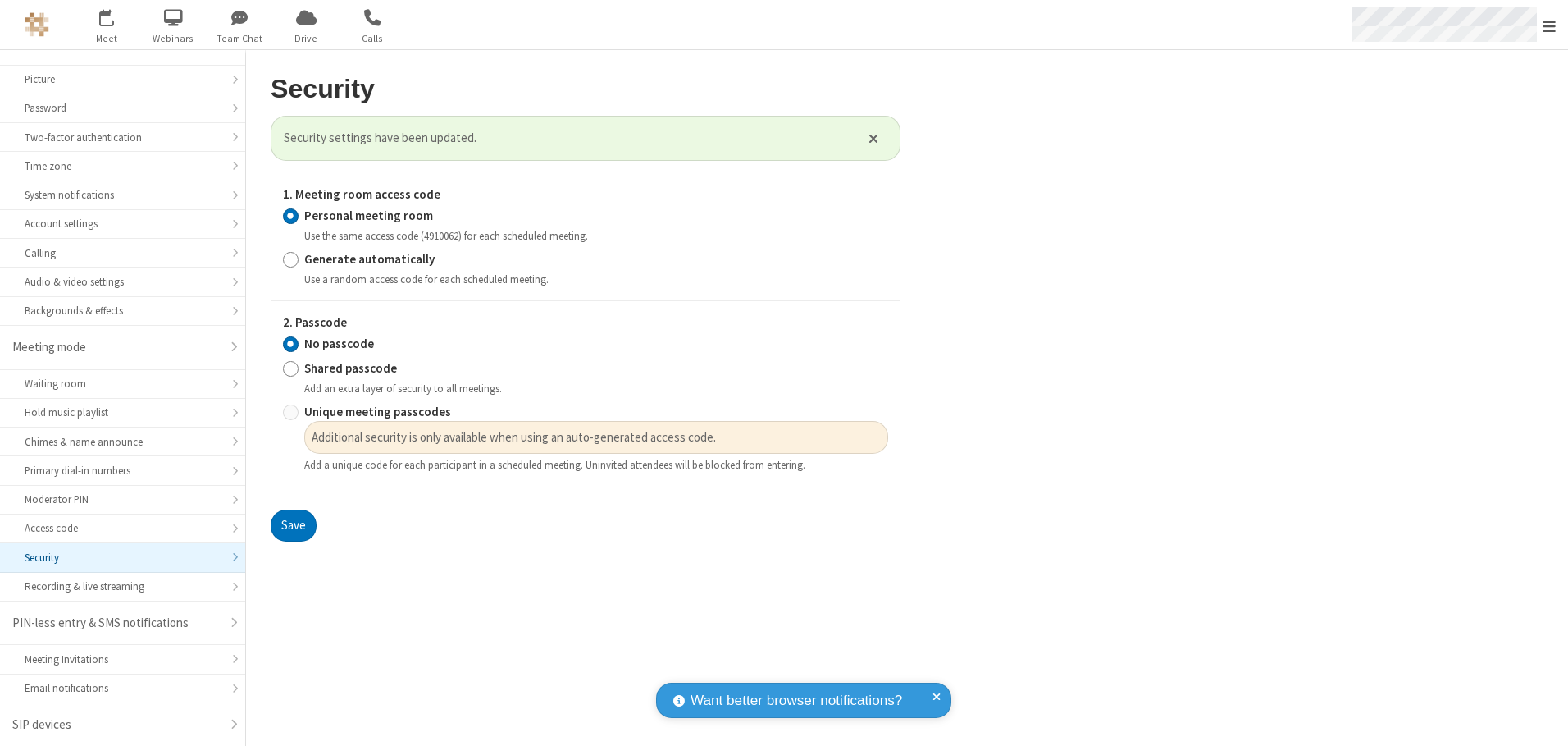
click at [1549, 24] on span "Open menu" at bounding box center [1549, 26] width 14 height 16
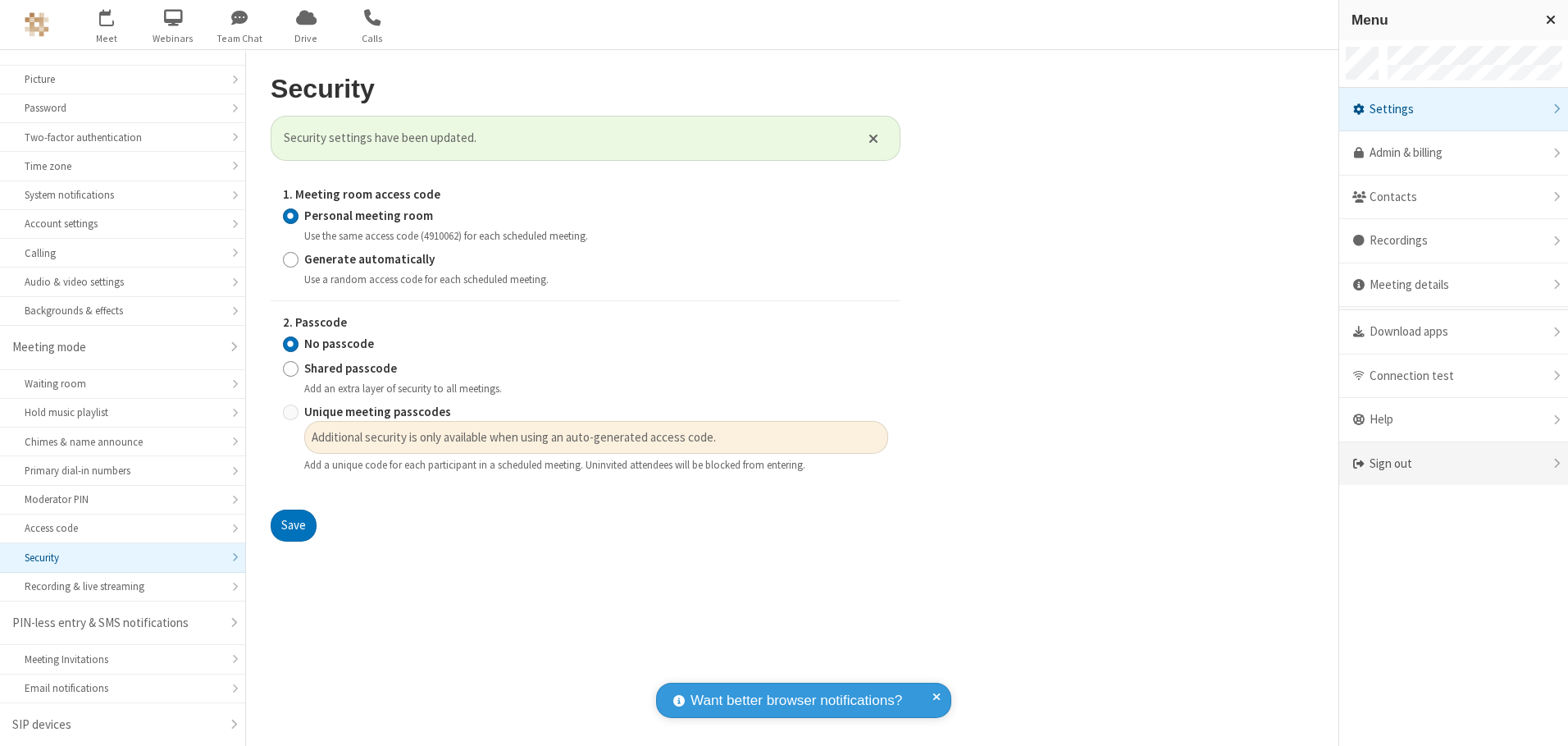
click at [1453, 464] on div "Sign out" at bounding box center [1453, 464] width 229 height 43
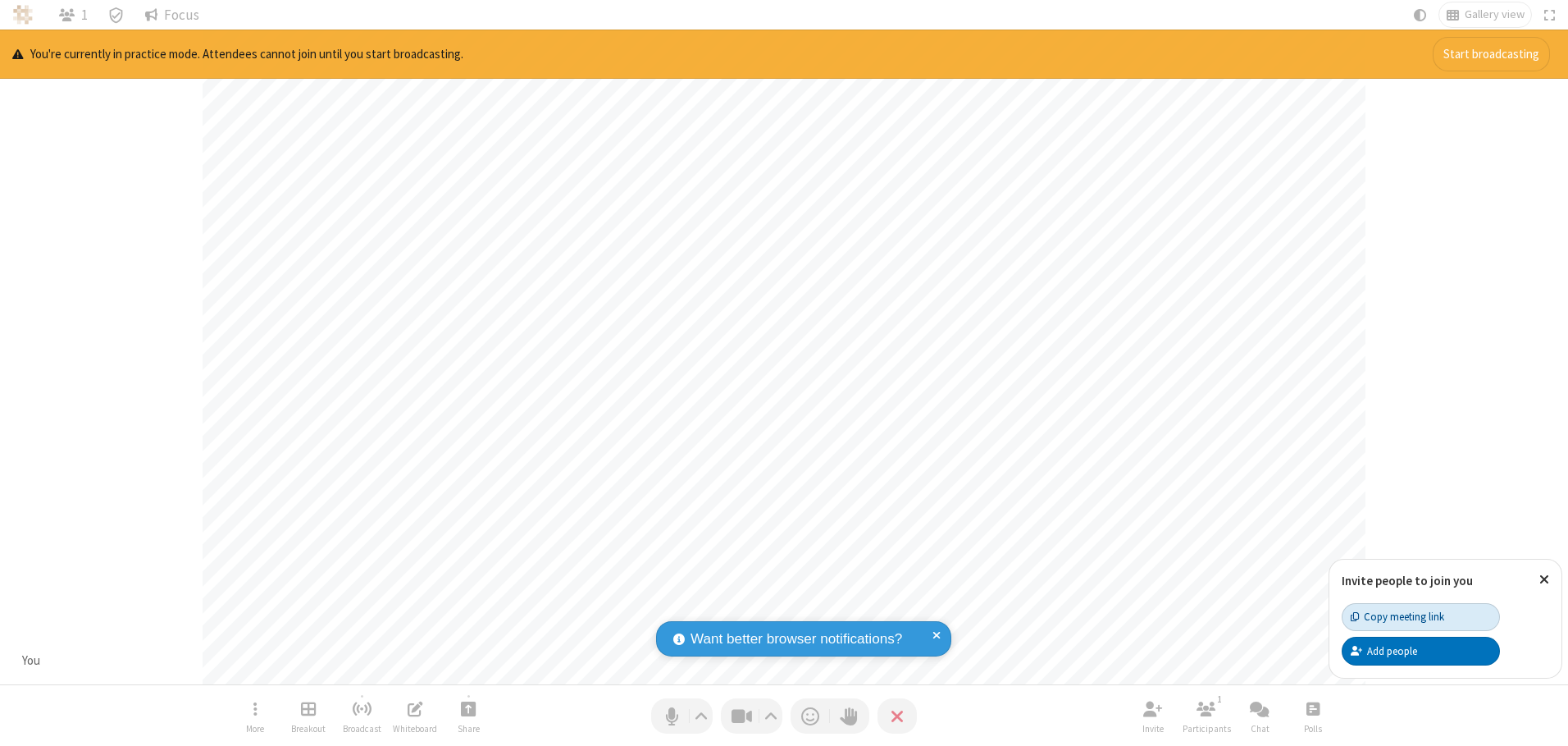
click at [1420, 616] on div "Copy meeting link" at bounding box center [1398, 616] width 94 height 15
